Goal: Information Seeking & Learning: Learn about a topic

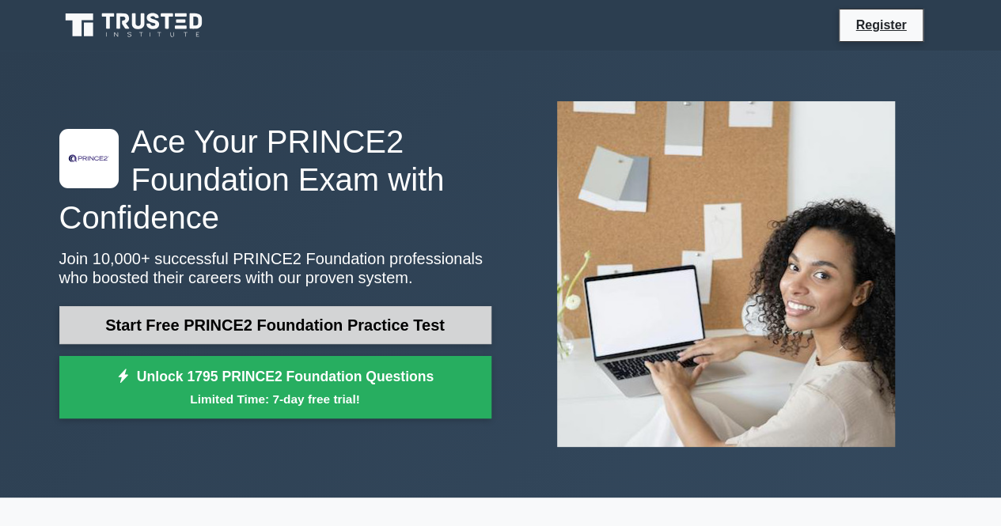
click at [253, 328] on link "Start Free PRINCE2 Foundation Practice Test" at bounding box center [275, 325] width 432 height 38
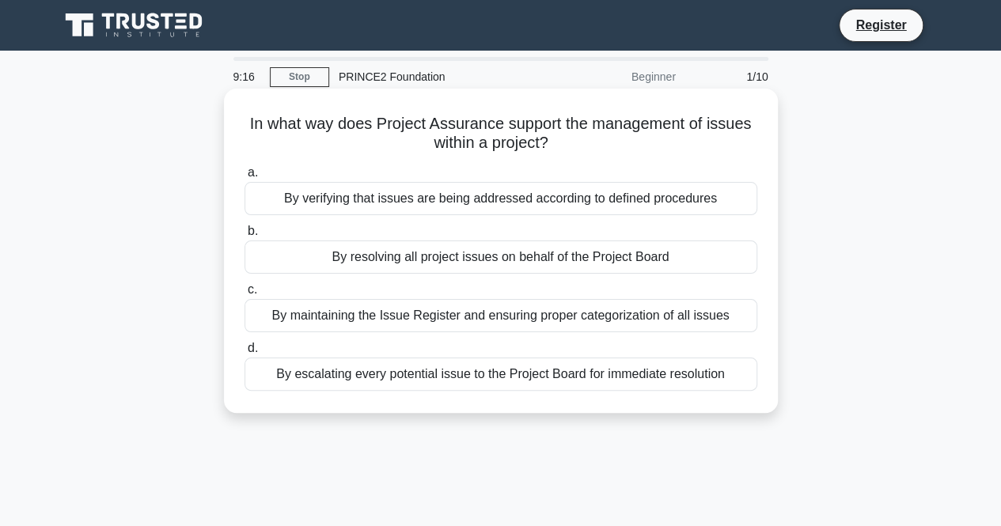
drag, startPoint x: 564, startPoint y: 211, endPoint x: 504, endPoint y: 195, distance: 62.4
click at [504, 195] on div "By verifying that issues are being addressed according to defined procedures" at bounding box center [501, 198] width 513 height 33
click at [245, 178] on input "a. By verifying that issues are being addressed according to defined procedures" at bounding box center [245, 173] width 0 height 10
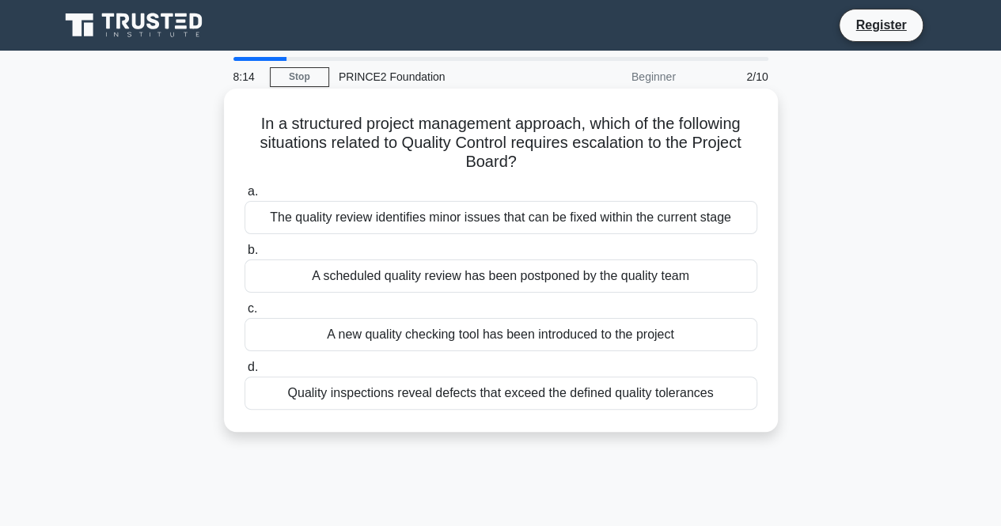
click at [583, 271] on div "A scheduled quality review has been postponed by the quality team" at bounding box center [501, 276] width 513 height 33
click at [245, 256] on input "b. A scheduled quality review has been postponed by the quality team" at bounding box center [245, 250] width 0 height 10
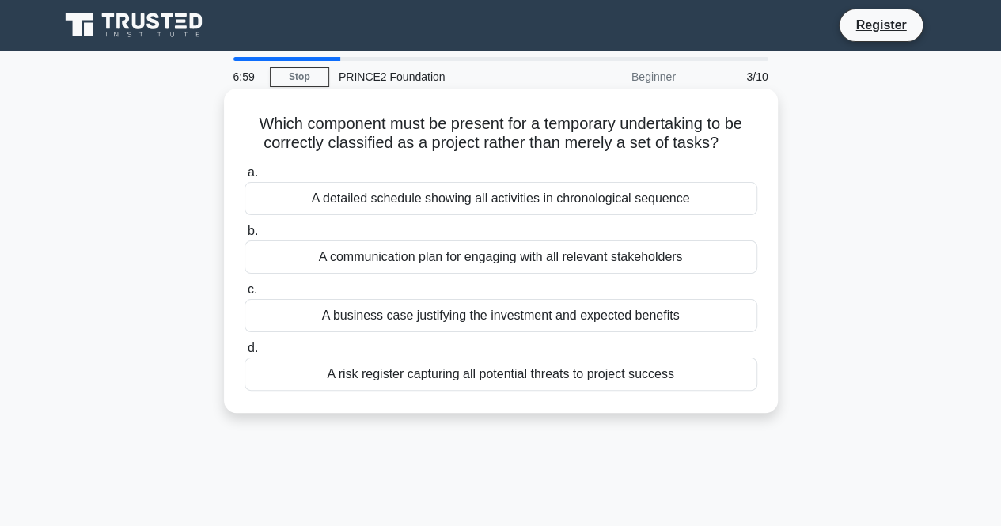
click at [585, 378] on div "A risk register capturing all potential threats to project success" at bounding box center [501, 374] width 513 height 33
click at [245, 354] on input "d. A risk register capturing all potential threats to project success" at bounding box center [245, 349] width 0 height 10
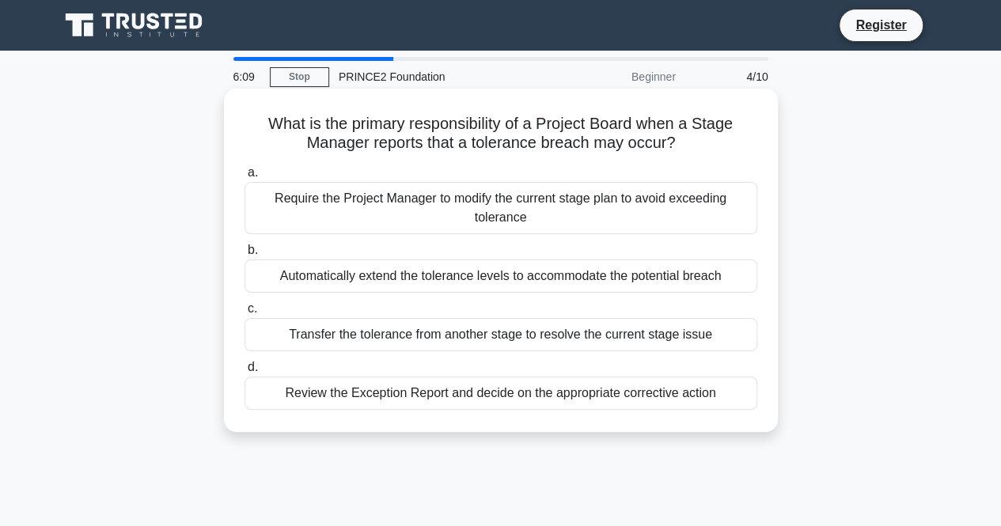
click at [581, 395] on div "Review the Exception Report and decide on the appropriate corrective action" at bounding box center [501, 393] width 513 height 33
click at [245, 373] on input "d. Review the Exception Report and decide on the appropriate corrective action" at bounding box center [245, 368] width 0 height 10
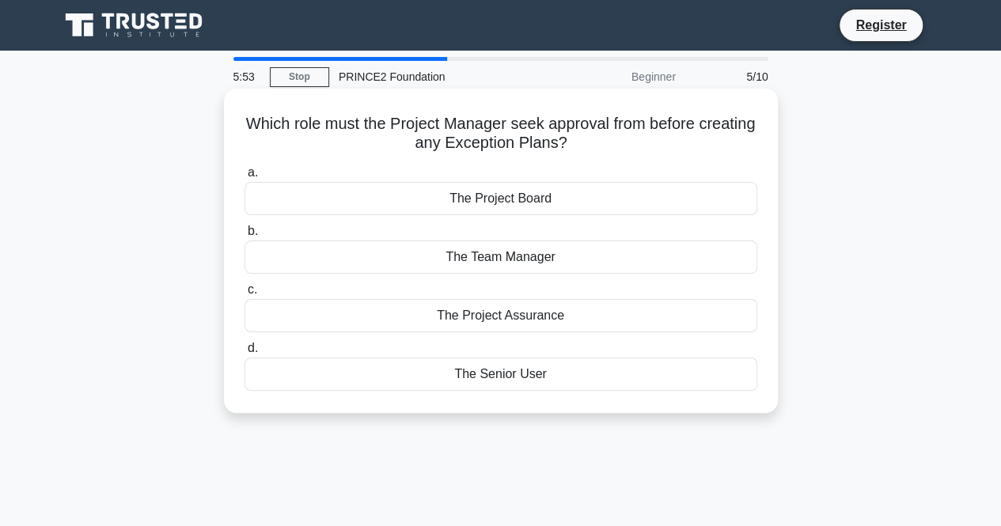
click at [584, 199] on div "The Project Board" at bounding box center [501, 198] width 513 height 33
click at [245, 178] on input "a. The Project Board" at bounding box center [245, 173] width 0 height 10
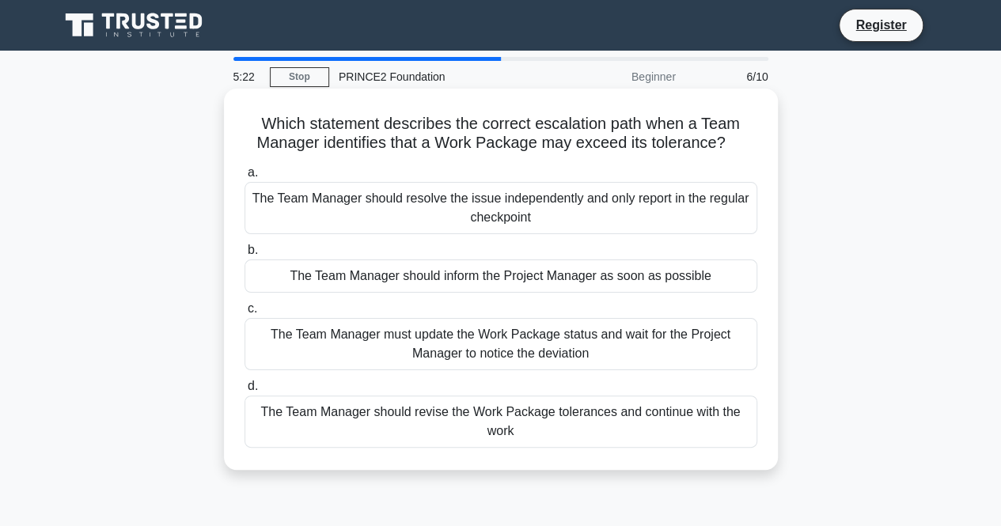
click at [542, 273] on div "The Team Manager should inform the Project Manager as soon as possible" at bounding box center [501, 276] width 513 height 33
click at [245, 256] on input "b. The Team Manager should inform the Project Manager as soon as possible" at bounding box center [245, 250] width 0 height 10
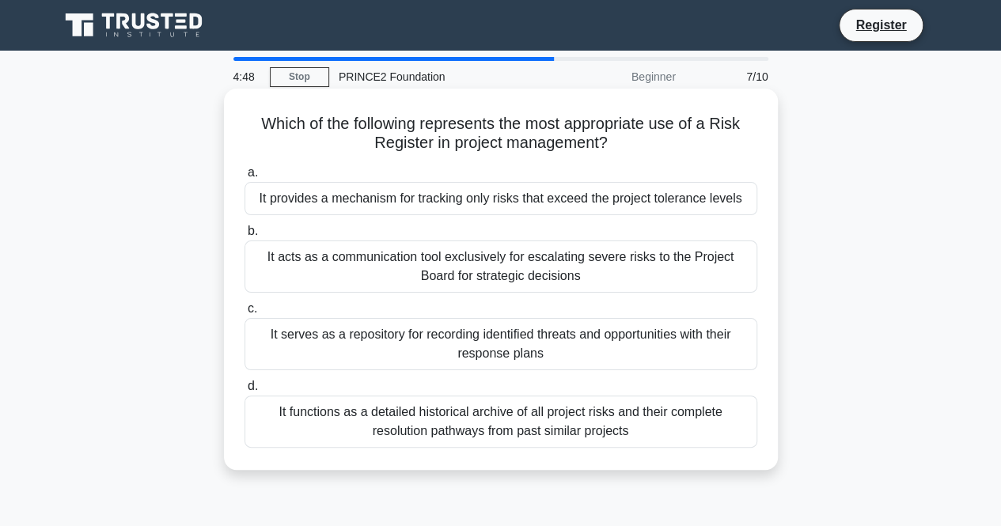
click at [526, 341] on div "It serves as a repository for recording identified threats and opportunities wi…" at bounding box center [501, 344] width 513 height 52
click at [245, 314] on input "c. It serves as a repository for recording identified threats and opportunities…" at bounding box center [245, 309] width 0 height 10
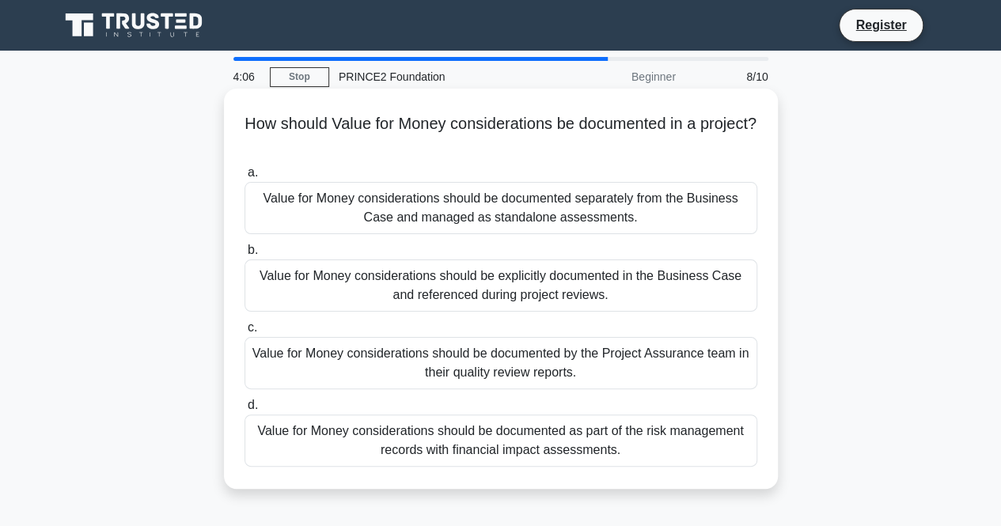
click at [501, 281] on div "Value for Money considerations should be explicitly documented in the Business …" at bounding box center [501, 286] width 513 height 52
click at [245, 256] on input "b. Value for Money considerations should be explicitly documented in the Busine…" at bounding box center [245, 250] width 0 height 10
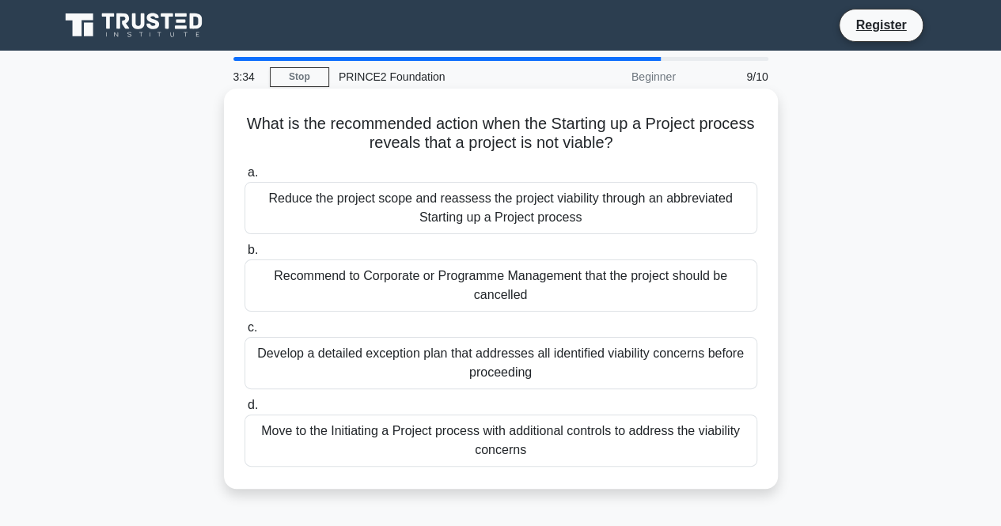
click at [534, 436] on div "Move to the Initiating a Project process with additional controls to address th…" at bounding box center [501, 441] width 513 height 52
click at [245, 411] on input "d. Move to the Initiating a Project process with additional controls to address…" at bounding box center [245, 406] width 0 height 10
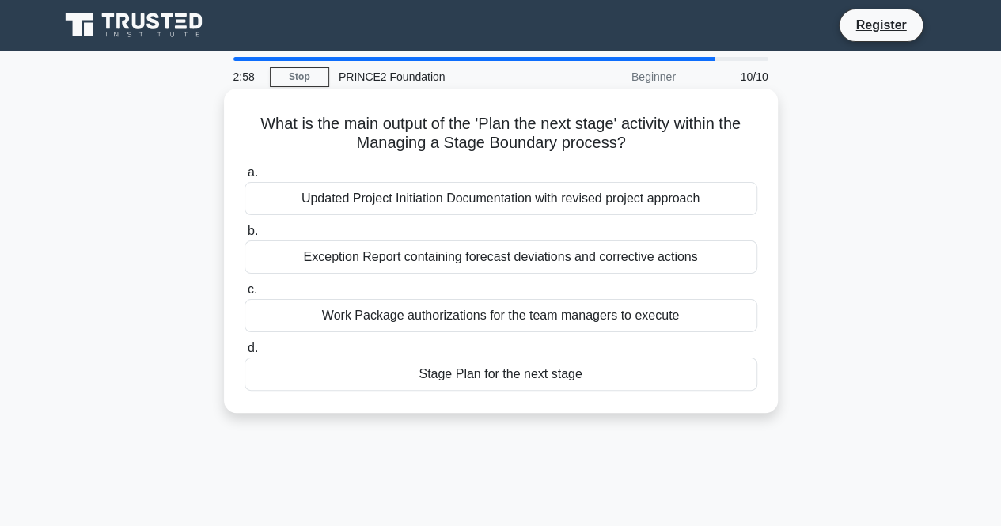
click at [592, 201] on div "Updated Project Initiation Documentation with revised project approach" at bounding box center [501, 198] width 513 height 33
click at [245, 178] on input "a. Updated Project Initiation Documentation with revised project approach" at bounding box center [245, 173] width 0 height 10
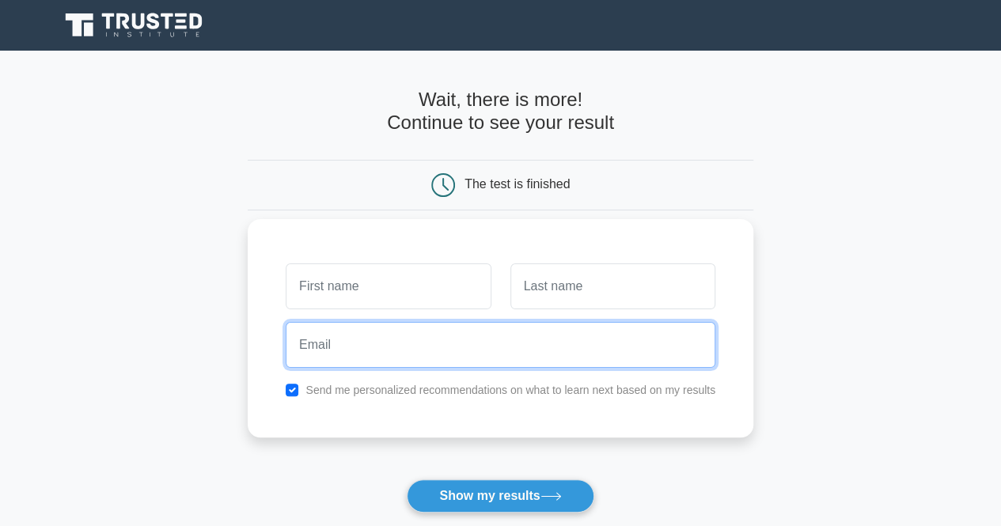
click at [451, 363] on input "email" at bounding box center [501, 345] width 430 height 46
type input "lvaarli@hotmail.com"
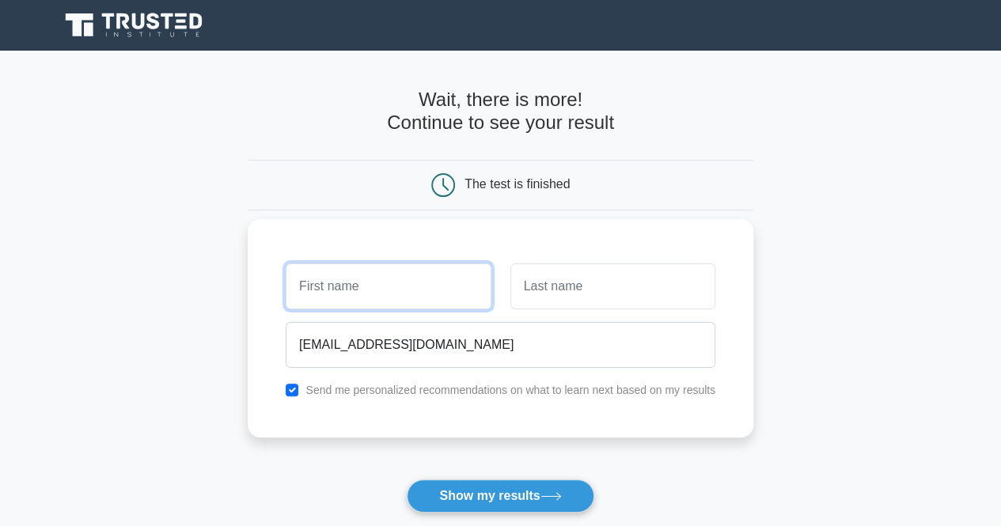
click at [393, 284] on input "text" at bounding box center [388, 287] width 205 height 46
type input "Lars"
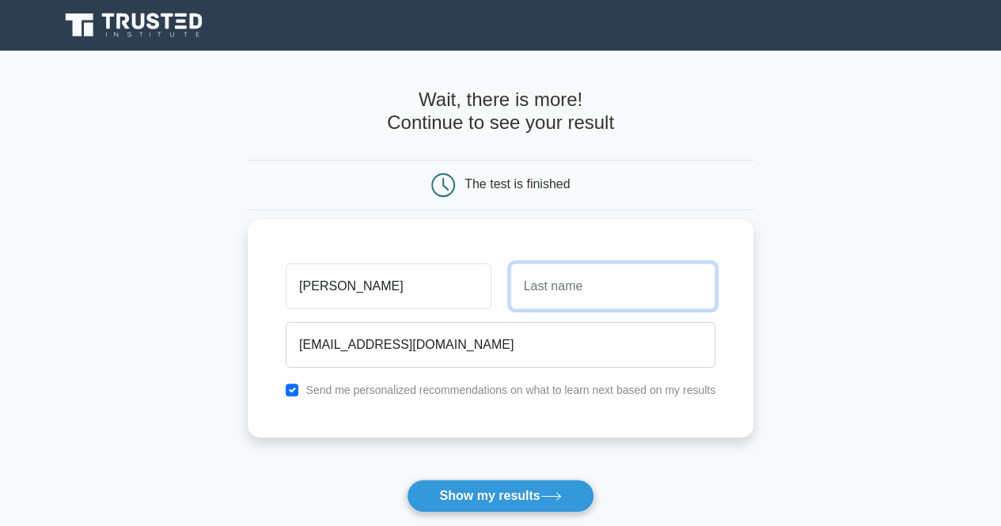
click at [548, 308] on input "text" at bounding box center [613, 287] width 205 height 46
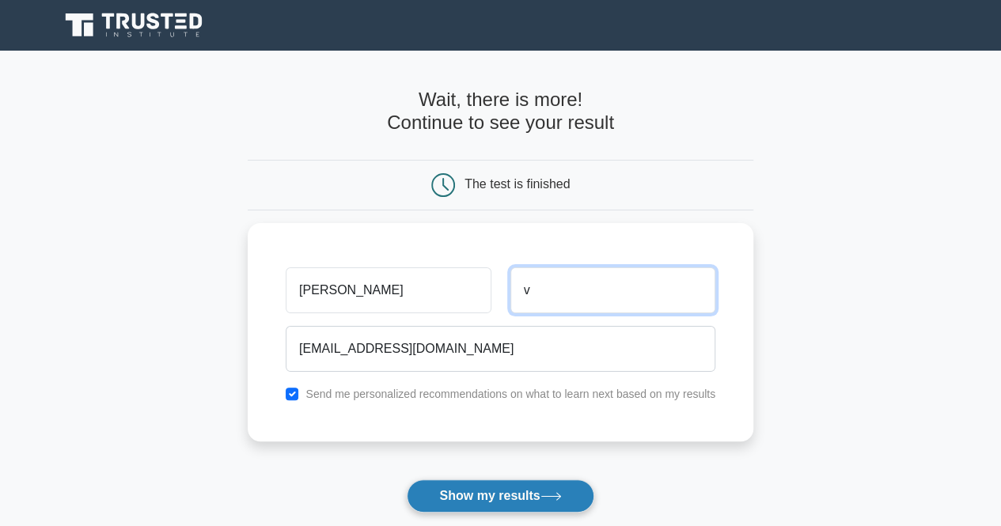
type input "v"
click at [503, 480] on button "Show my results" at bounding box center [500, 496] width 187 height 33
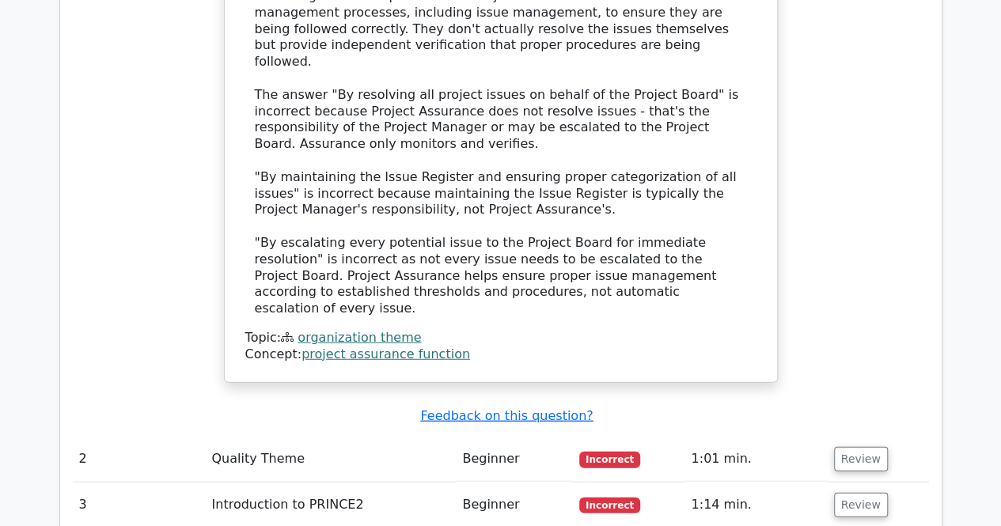
scroll to position [1861, 0]
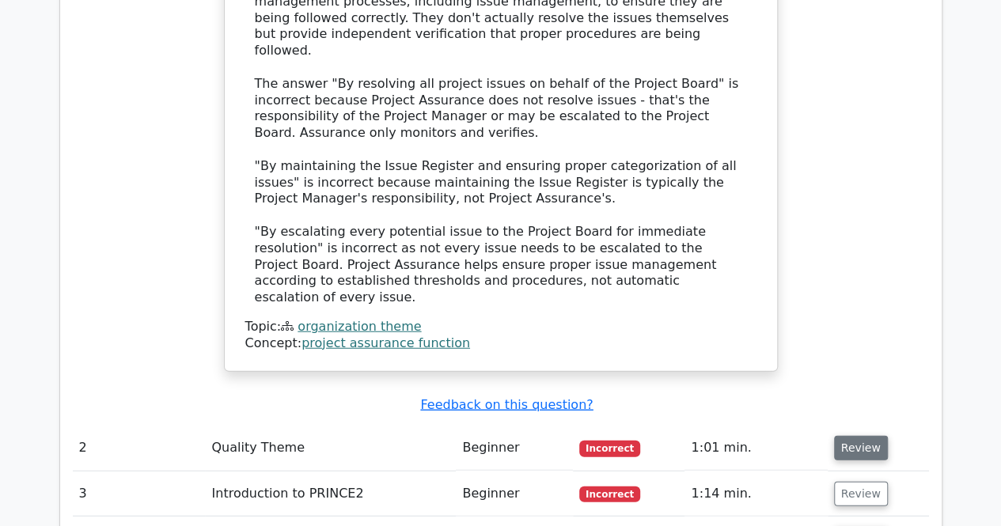
click at [844, 436] on button "Review" at bounding box center [861, 448] width 54 height 25
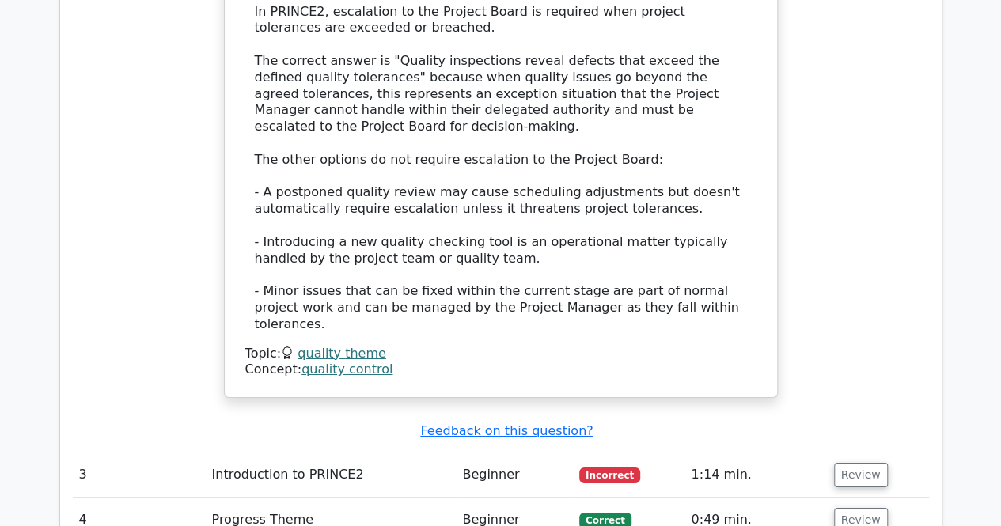
scroll to position [2715, 0]
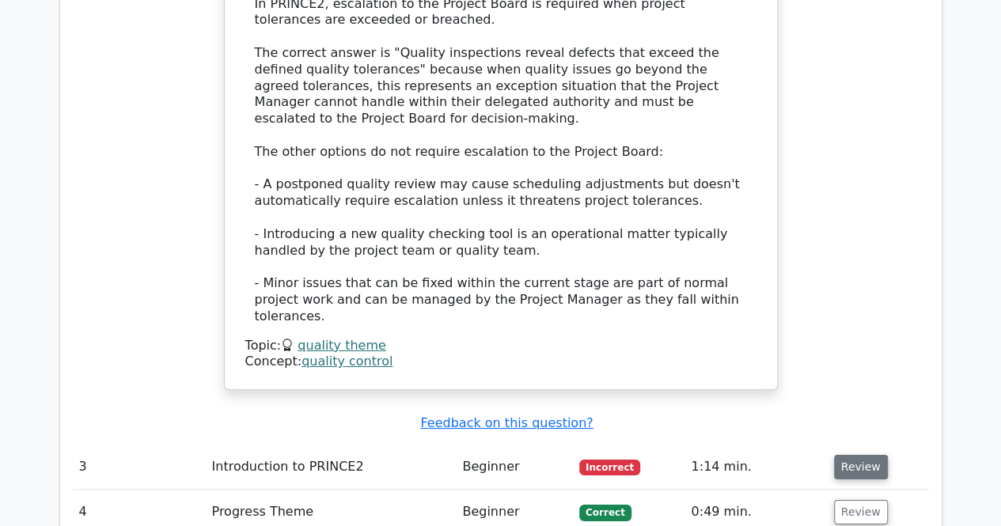
click at [859, 455] on button "Review" at bounding box center [861, 467] width 54 height 25
